Goal: Transaction & Acquisition: Purchase product/service

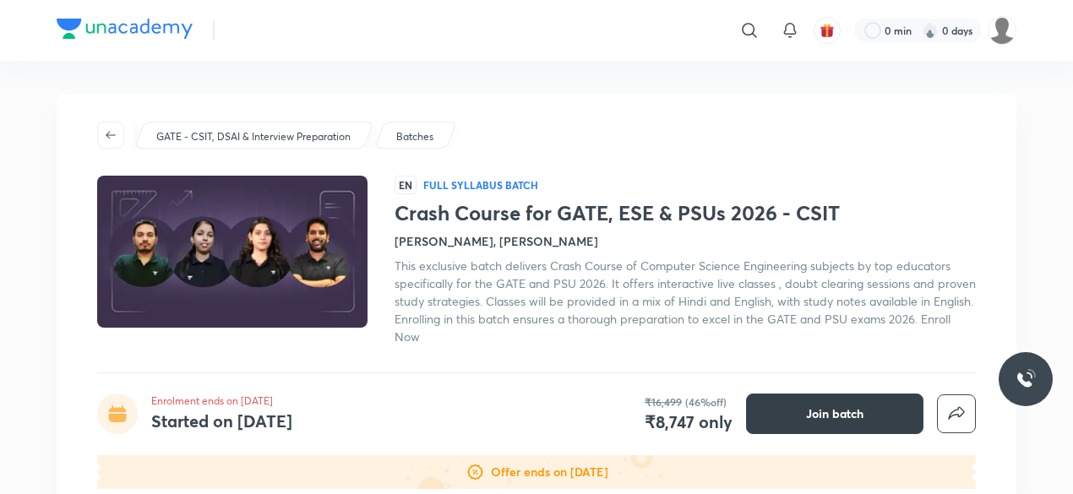
click at [820, 421] on span "Join batch" at bounding box center [834, 413] width 57 height 17
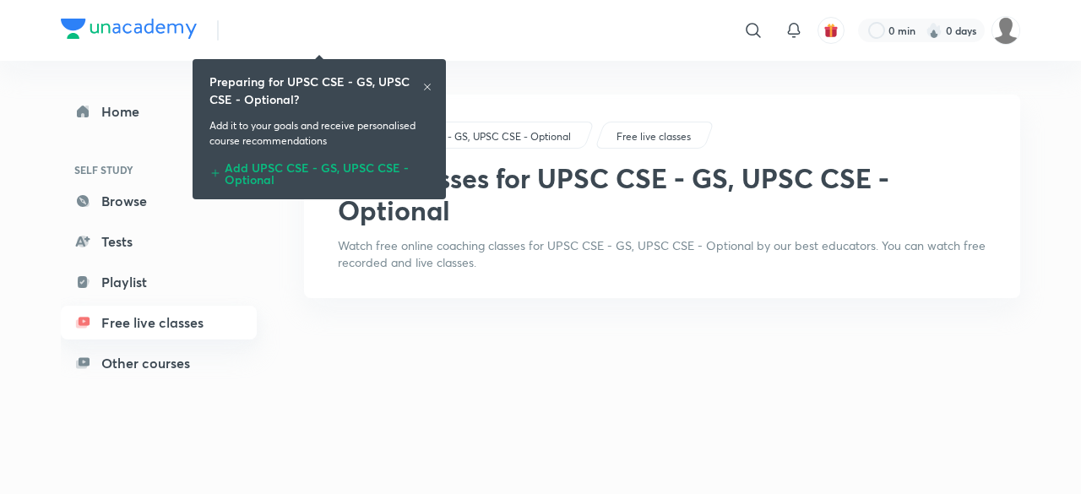
click at [159, 320] on link "Free live classes" at bounding box center [159, 323] width 196 height 34
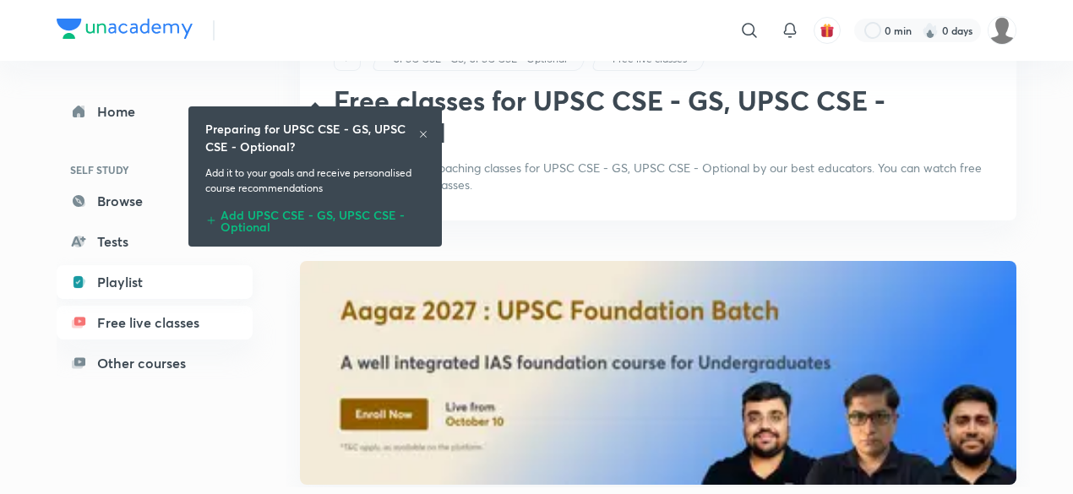
scroll to position [125, 0]
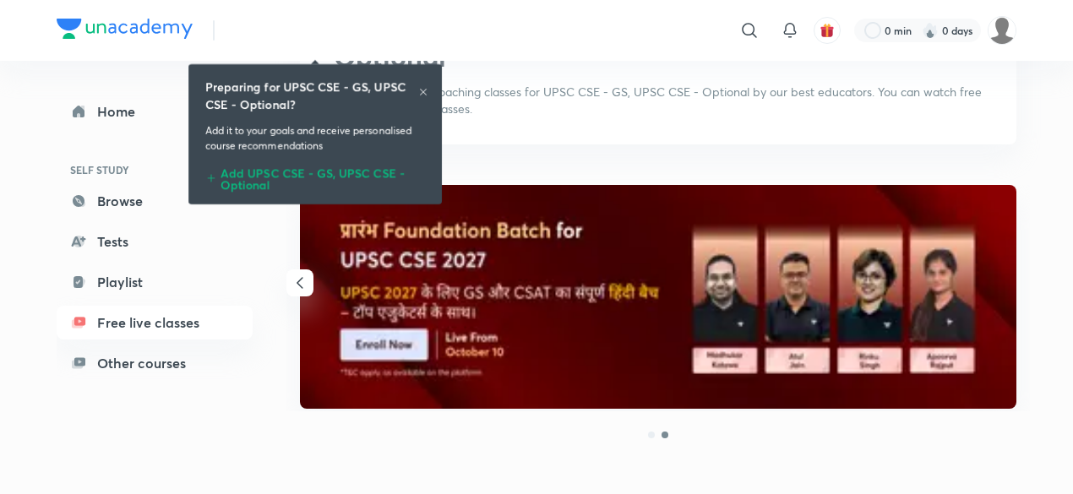
scroll to position [159, 0]
